Goal: Transaction & Acquisition: Obtain resource

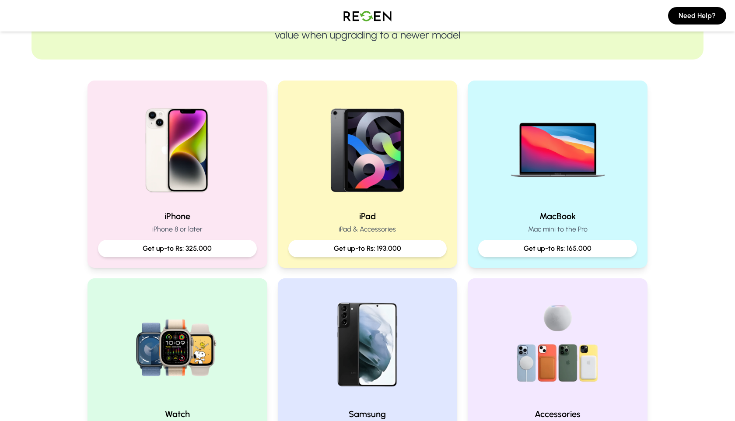
scroll to position [150, 0]
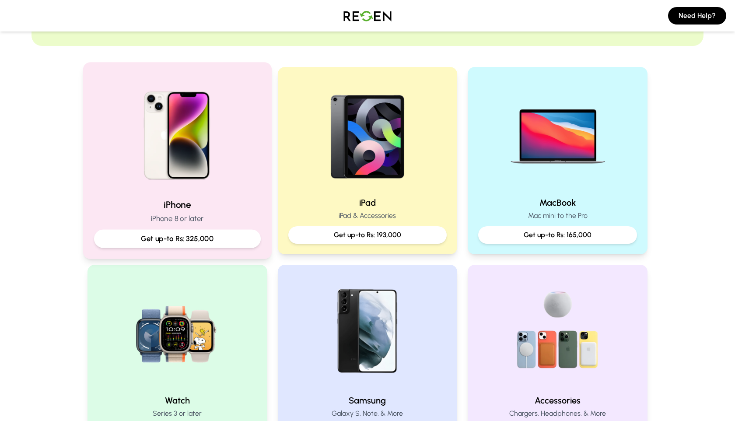
click at [201, 155] on img at bounding box center [178, 132] width 118 height 118
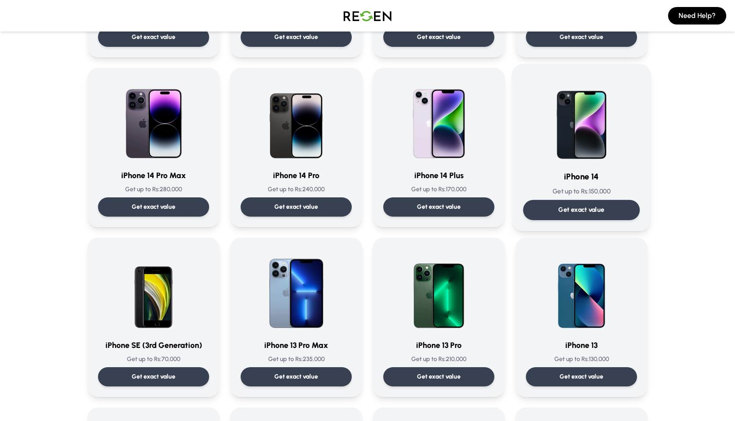
scroll to position [203, 0]
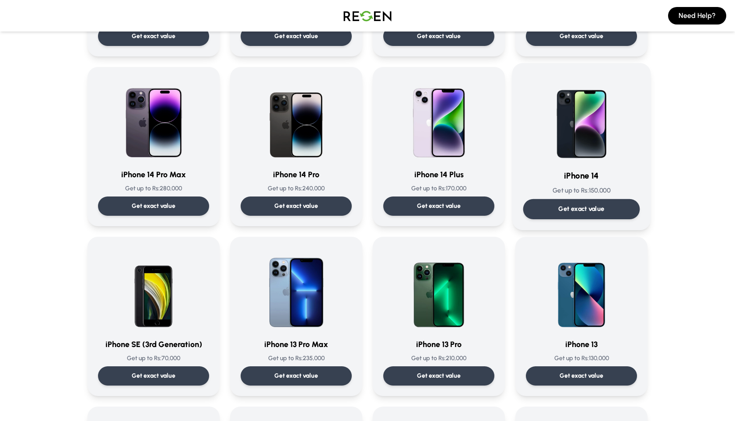
click at [594, 150] on img at bounding box center [581, 118] width 88 height 88
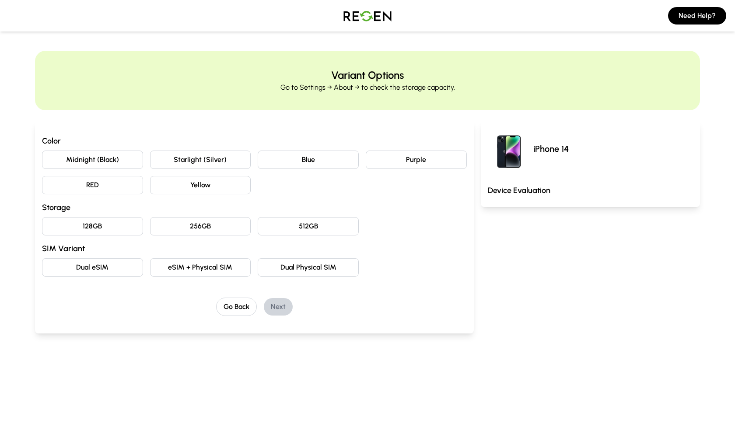
click at [87, 159] on button "Midnight (Black)" at bounding box center [92, 159] width 101 height 18
click at [112, 227] on button "128GB" at bounding box center [92, 226] width 101 height 18
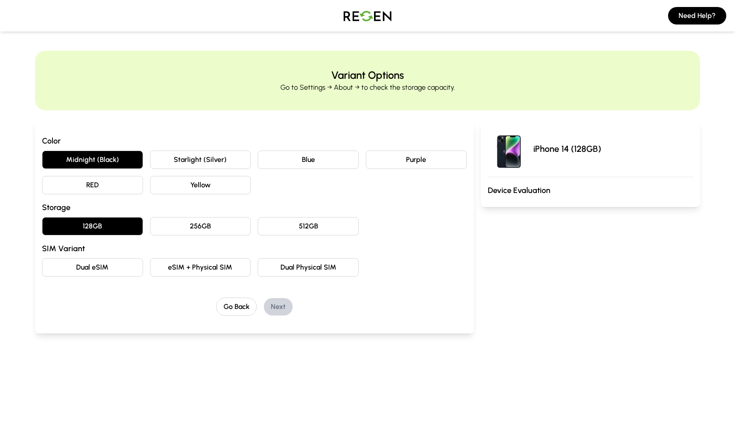
click at [237, 271] on button "eSIM + Physical SIM" at bounding box center [200, 267] width 101 height 18
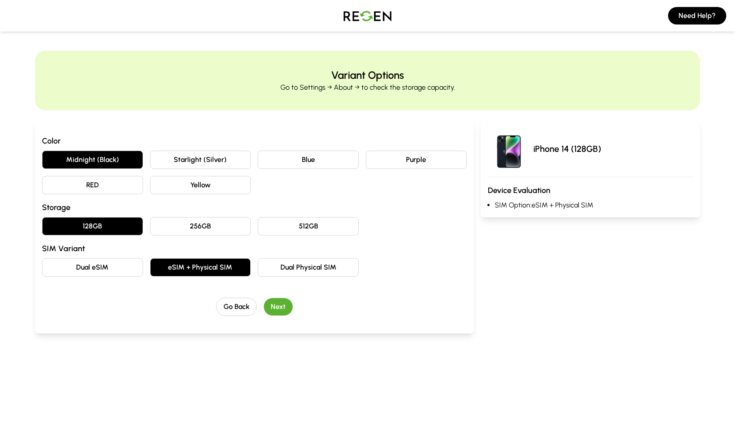
click at [280, 304] on button "Next" at bounding box center [278, 306] width 29 height 17
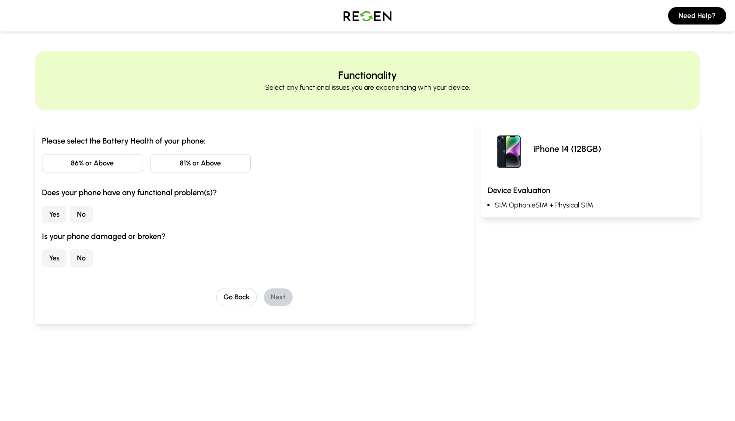
click at [108, 170] on button "86% or Above" at bounding box center [92, 163] width 101 height 18
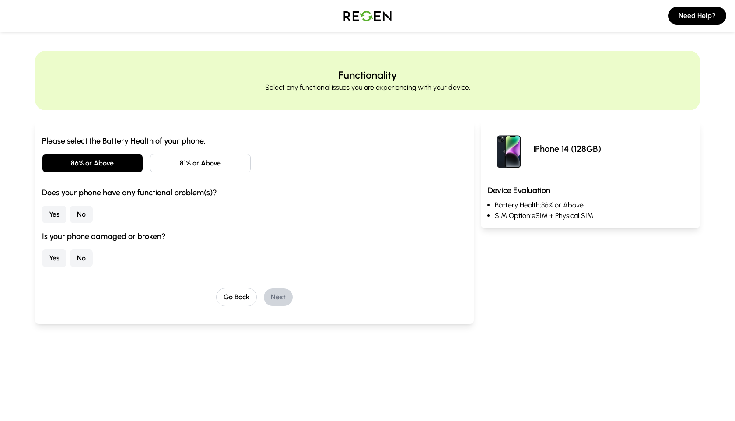
click at [53, 213] on button "Yes" at bounding box center [54, 214] width 24 height 17
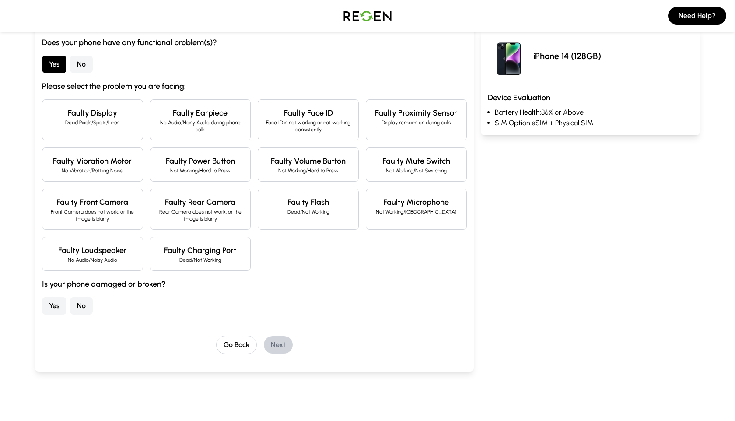
scroll to position [154, 0]
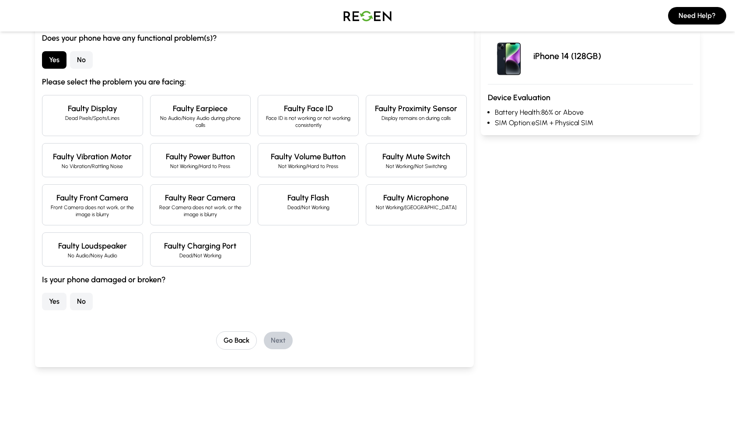
click at [80, 293] on button "No" at bounding box center [81, 301] width 23 height 17
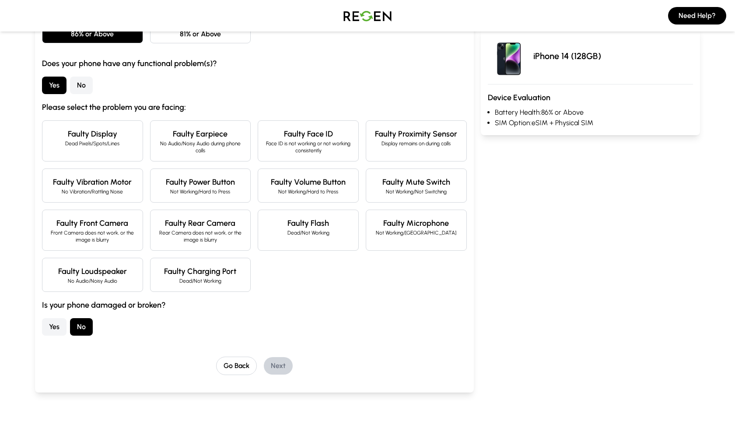
scroll to position [129, 0]
click at [90, 85] on button "No" at bounding box center [81, 85] width 23 height 17
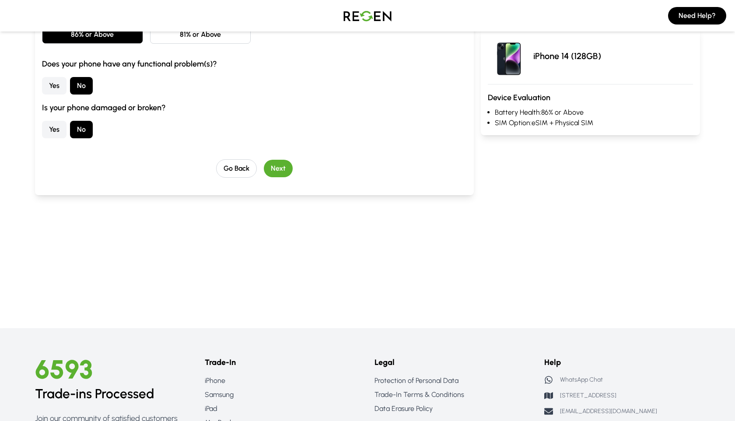
click at [283, 171] on button "Next" at bounding box center [278, 168] width 29 height 17
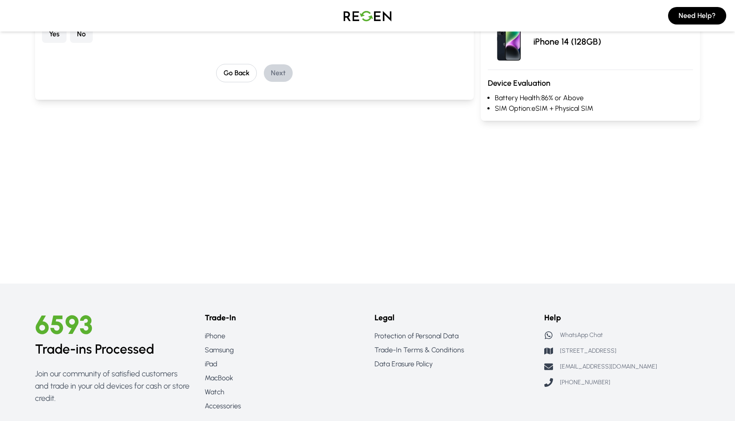
scroll to position [0, 0]
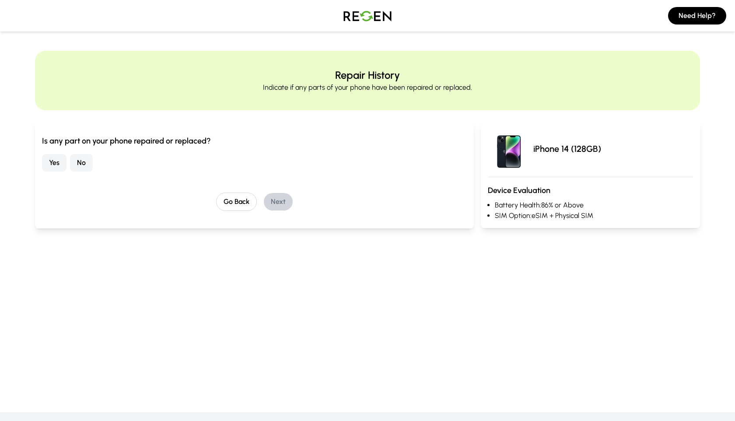
click at [80, 159] on button "No" at bounding box center [81, 162] width 23 height 17
click at [283, 197] on button "Next" at bounding box center [278, 201] width 29 height 17
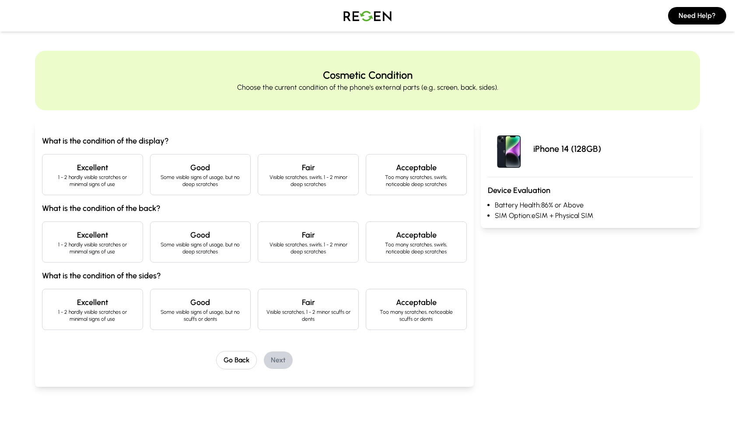
click at [123, 168] on h4 "Excellent" at bounding box center [92, 167] width 86 height 12
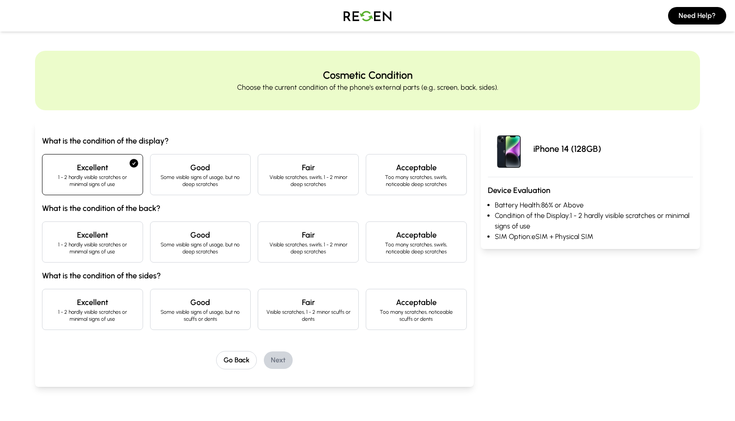
click at [103, 229] on h4 "Excellent" at bounding box center [92, 235] width 86 height 12
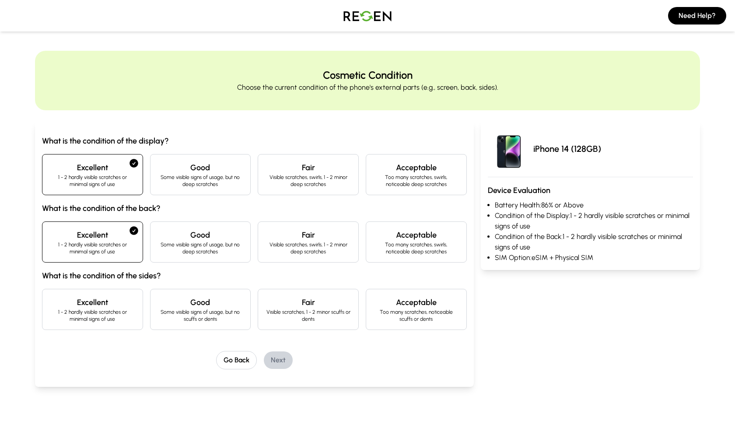
click at [105, 295] on div "Excellent 1 - 2 hardly visible scratches or minimal signs of use" at bounding box center [92, 309] width 101 height 41
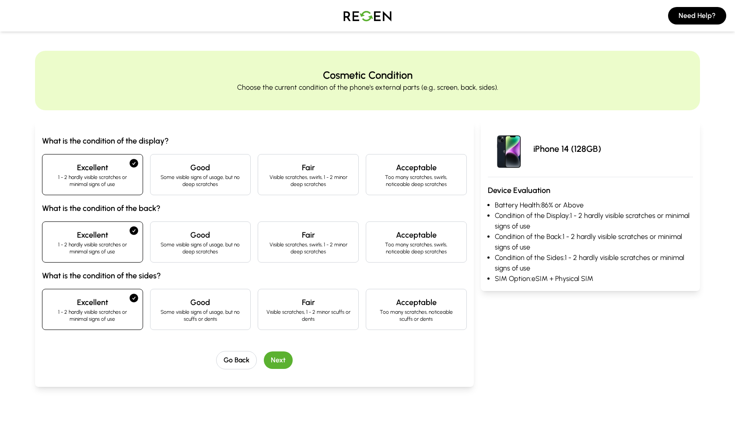
click at [272, 360] on button "Next" at bounding box center [278, 359] width 29 height 17
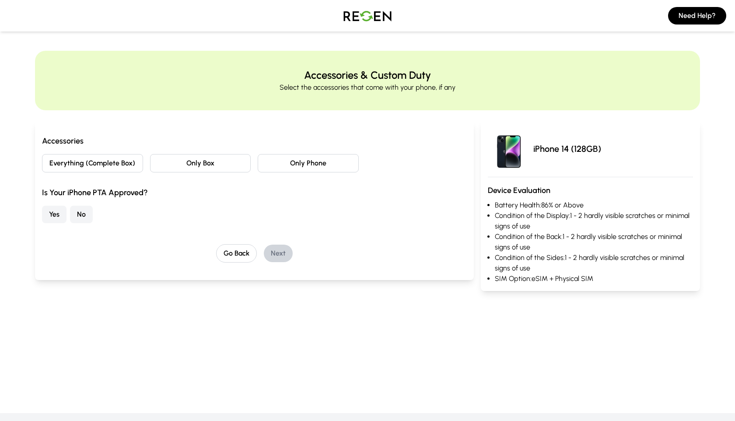
click at [75, 218] on button "No" at bounding box center [81, 214] width 23 height 17
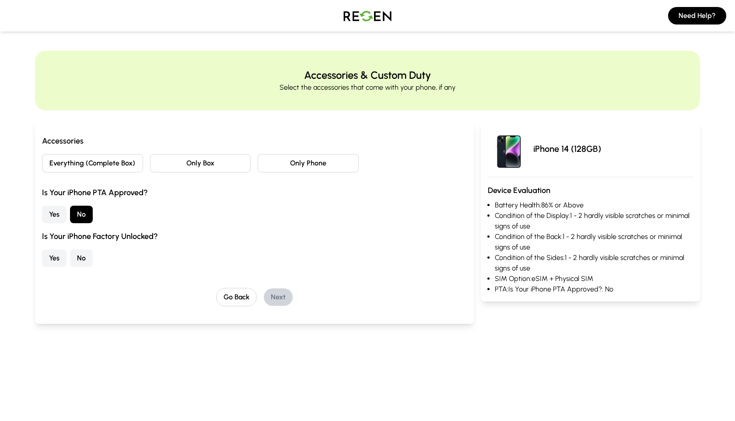
click at [80, 261] on button "No" at bounding box center [81, 257] width 23 height 17
click at [200, 168] on button "Only Box" at bounding box center [200, 163] width 101 height 18
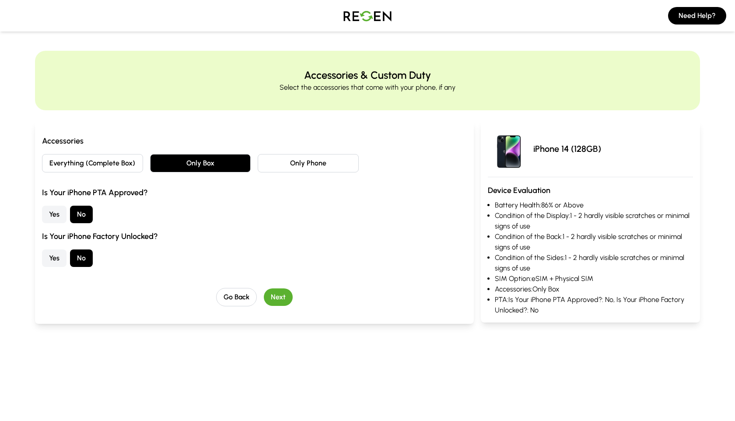
click at [120, 164] on button "Everything (Complete Box)" at bounding box center [92, 163] width 101 height 18
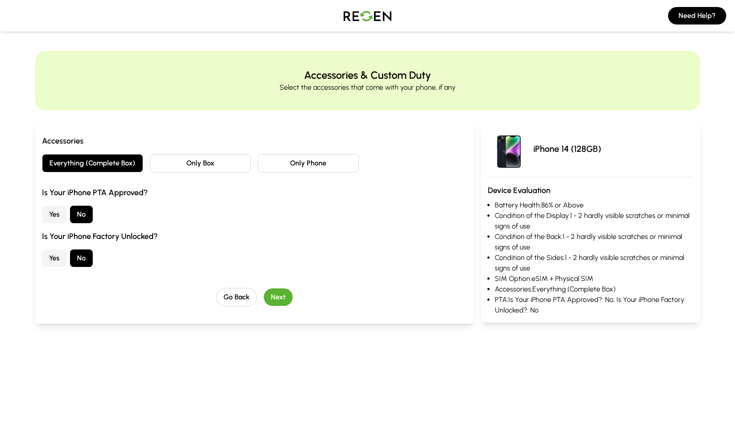
click at [309, 164] on button "Only Phone" at bounding box center [308, 163] width 101 height 18
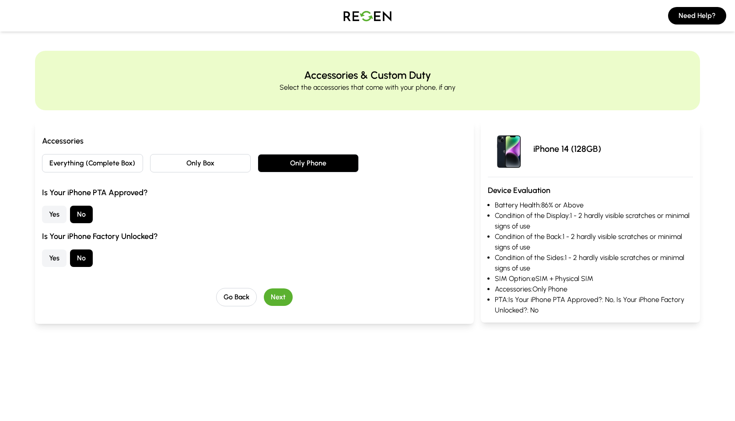
click at [219, 167] on button "Only Box" at bounding box center [200, 163] width 101 height 18
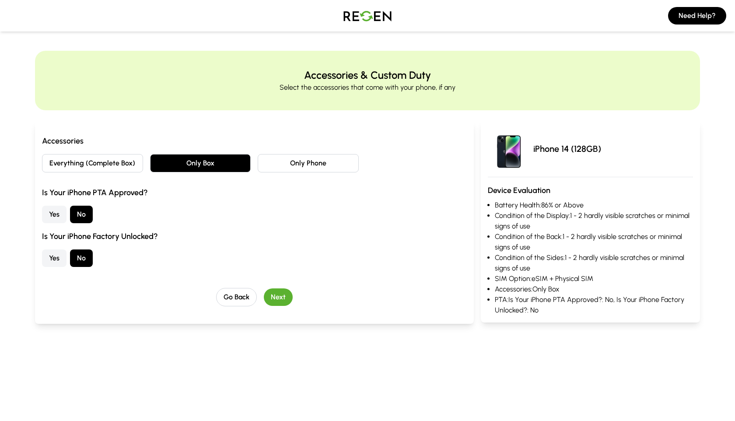
click at [284, 300] on button "Next" at bounding box center [278, 296] width 29 height 17
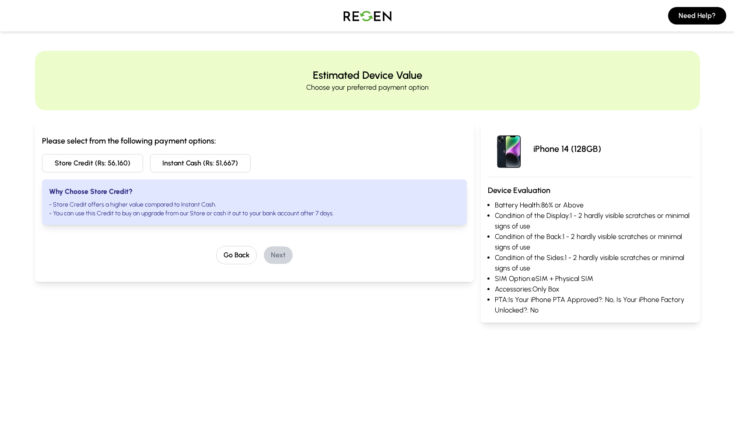
click at [84, 167] on button "Store Credit (Rs: 56,160)" at bounding box center [92, 163] width 101 height 18
click at [283, 256] on button "Next" at bounding box center [278, 254] width 29 height 17
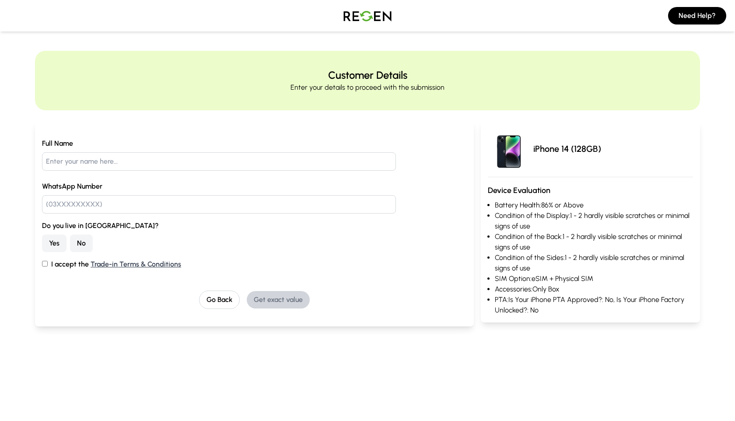
click at [45, 265] on input "I accept the Trade-in Terms & Conditions" at bounding box center [45, 264] width 6 height 6
checkbox input "true"
click at [51, 242] on button "Yes" at bounding box center [54, 242] width 24 height 17
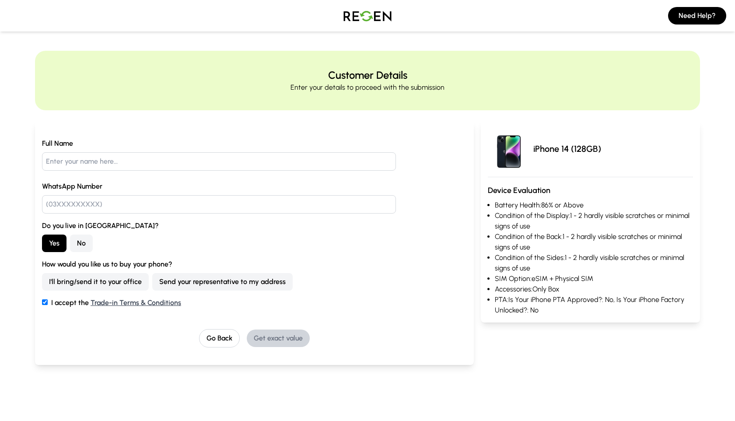
click at [131, 199] on input "text" at bounding box center [219, 204] width 354 height 18
type input "03222227949"
click at [136, 164] on input "text" at bounding box center [219, 161] width 354 height 18
type input "Moeed"
click at [331, 335] on div "Go Back Get exact value" at bounding box center [254, 338] width 425 height 18
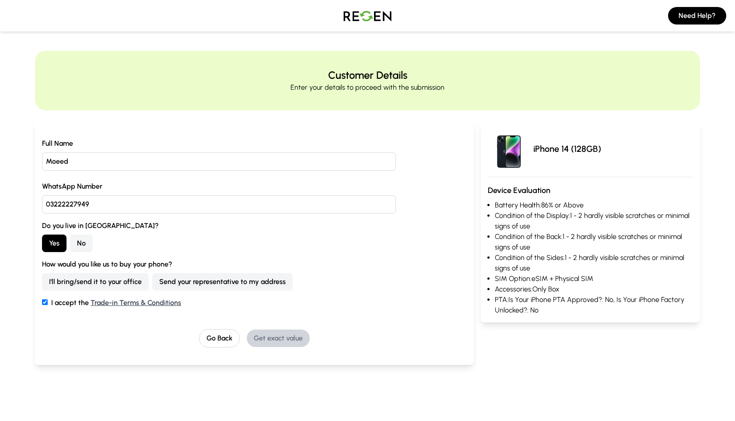
click at [192, 283] on button "Send your representative to my address" at bounding box center [222, 281] width 140 height 17
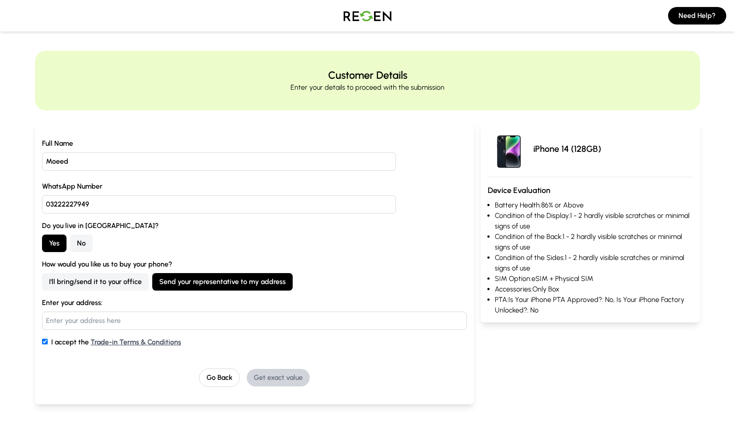
click at [192, 283] on button "Send your representative to my address" at bounding box center [222, 281] width 140 height 17
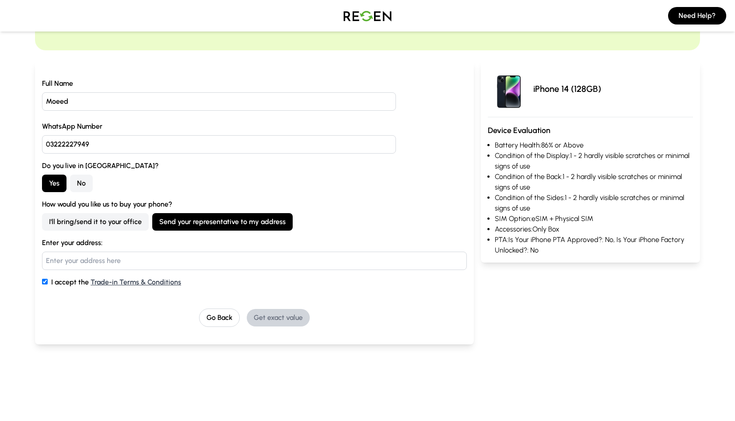
scroll to position [62, 0]
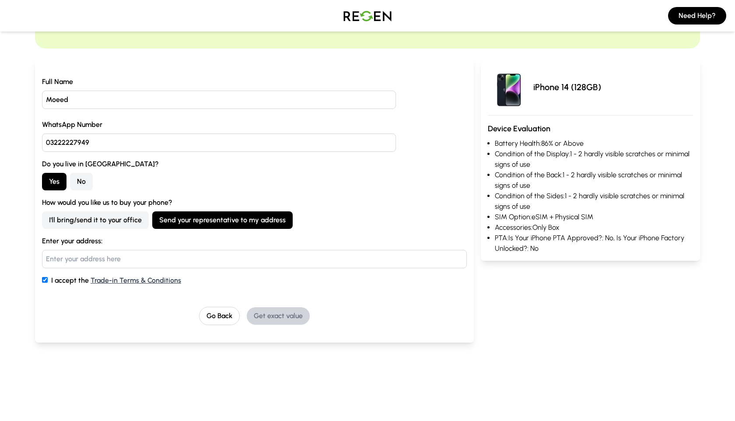
click at [181, 257] on input "text" at bounding box center [254, 259] width 425 height 18
type input "[GEOGRAPHIC_DATA]"
click at [287, 301] on div "Full Name Moeed WhatsApp Number [PHONE_NUMBER] Do you live in [GEOGRAPHIC_DATA]…" at bounding box center [254, 201] width 425 height 248
click at [290, 309] on button "Get exact value" at bounding box center [278, 315] width 63 height 17
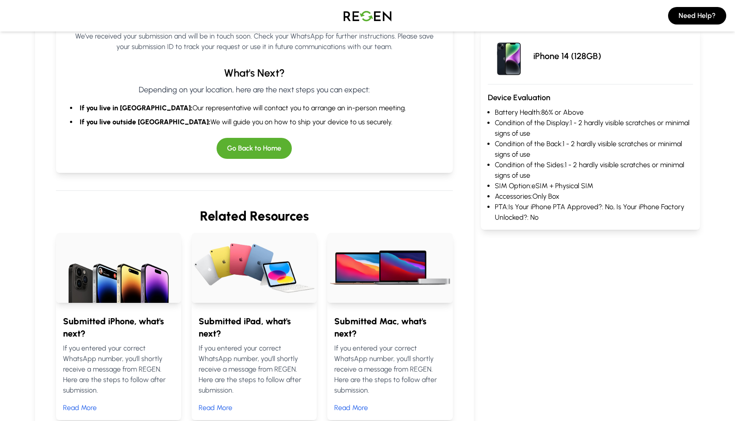
scroll to position [0, 0]
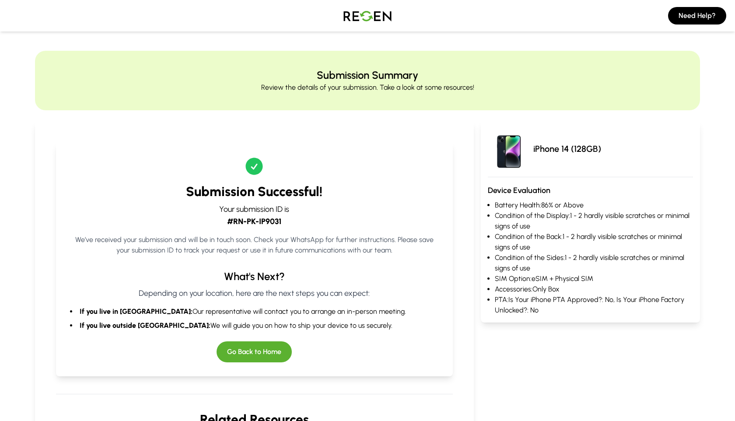
click at [382, 17] on img at bounding box center [367, 15] width 61 height 24
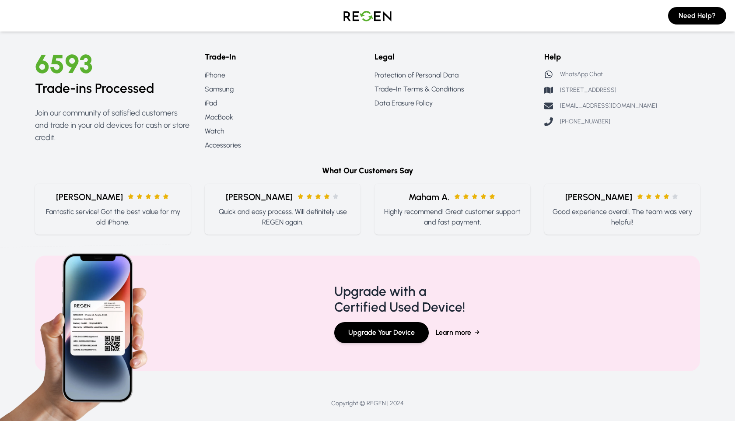
scroll to position [981, 0]
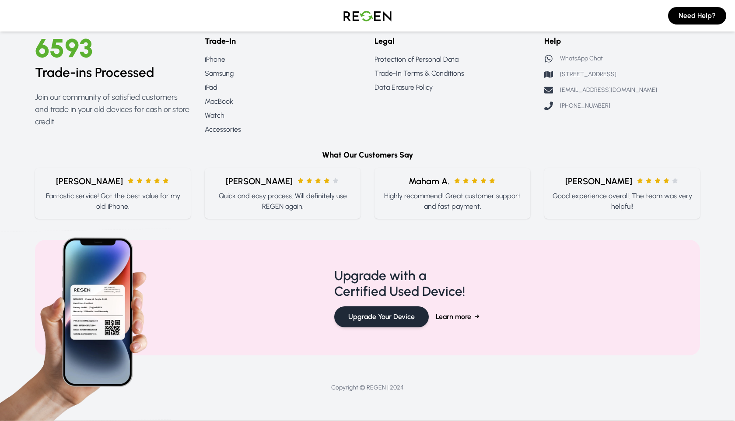
click at [410, 319] on button "Upgrade Your Device" at bounding box center [381, 316] width 94 height 21
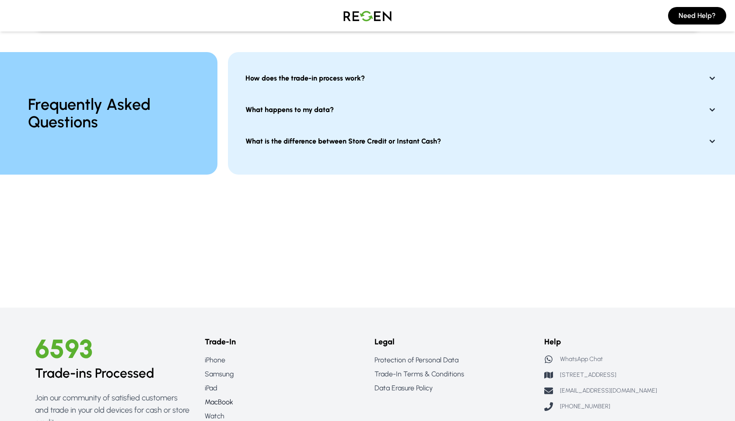
scroll to position [0, 0]
